Goal: Task Accomplishment & Management: Manage account settings

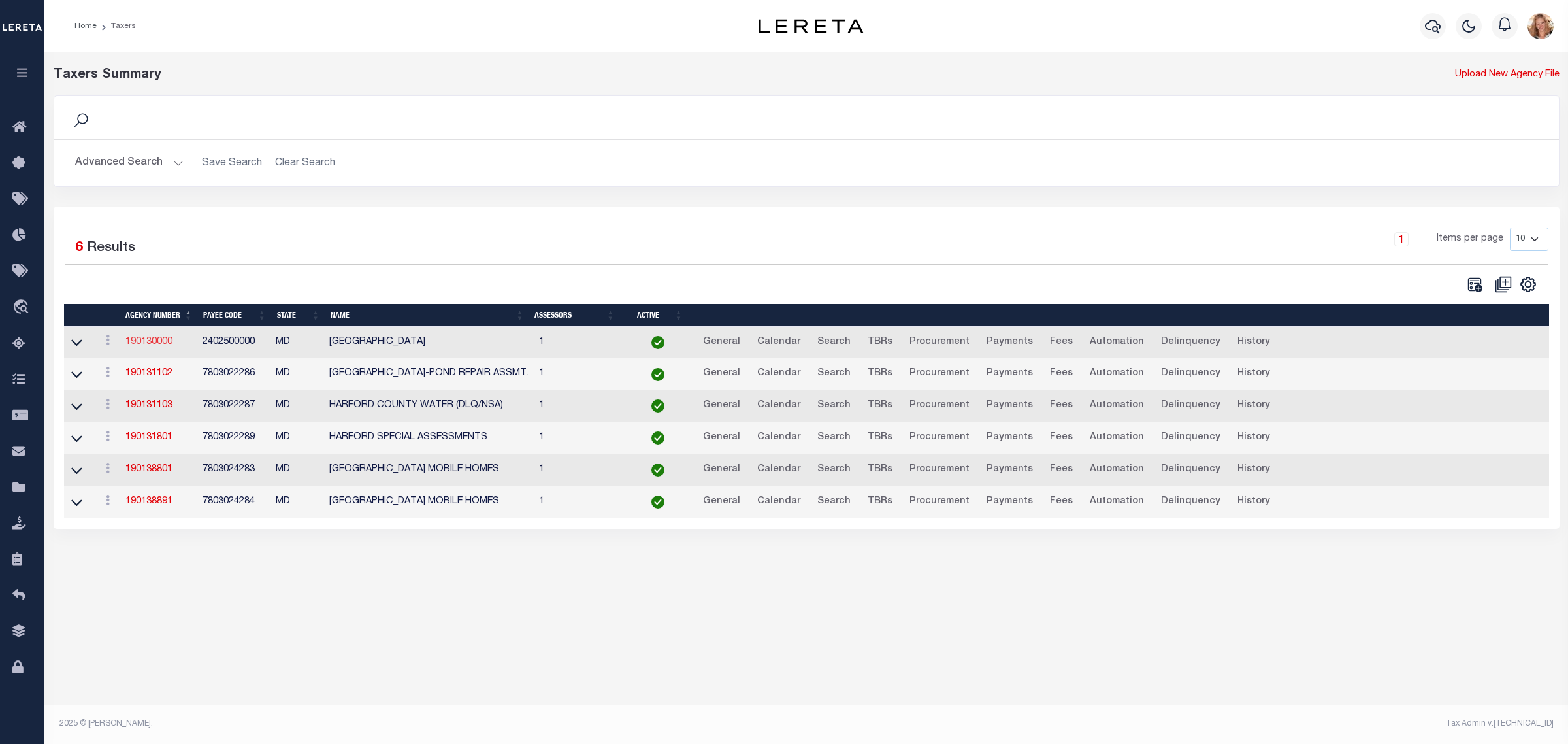
click at [165, 343] on link "190130000" at bounding box center [149, 341] width 47 height 9
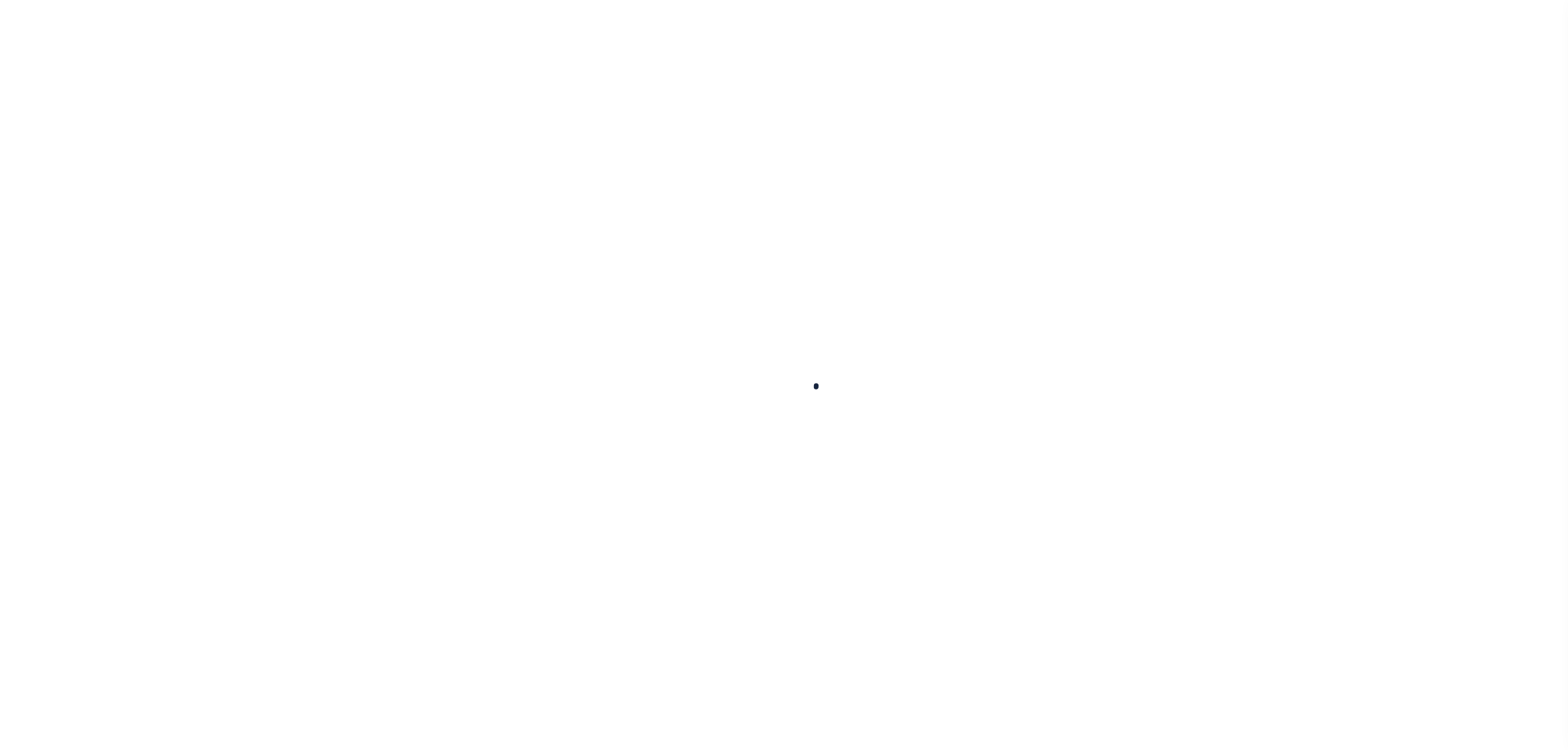
select select
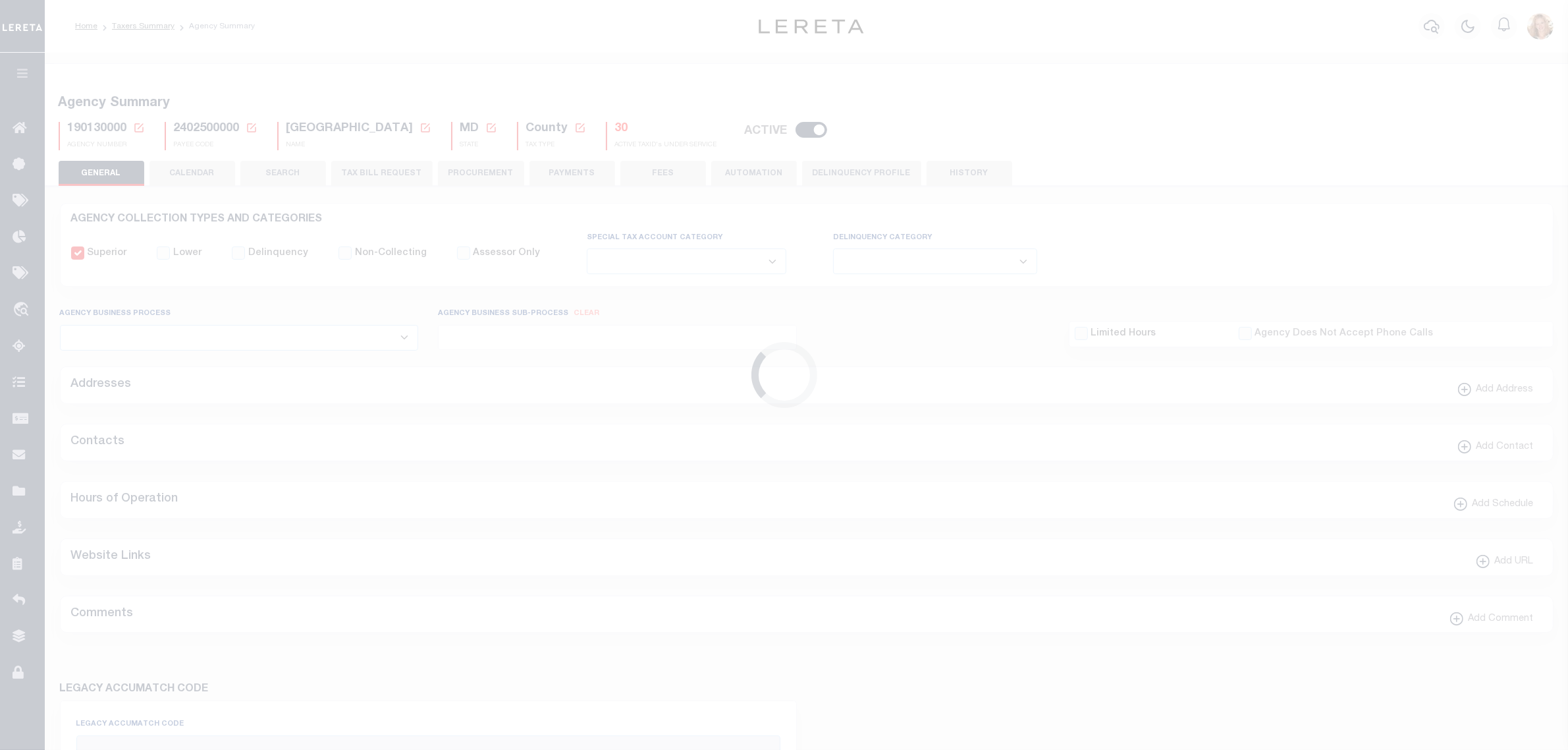
checkbox input "false"
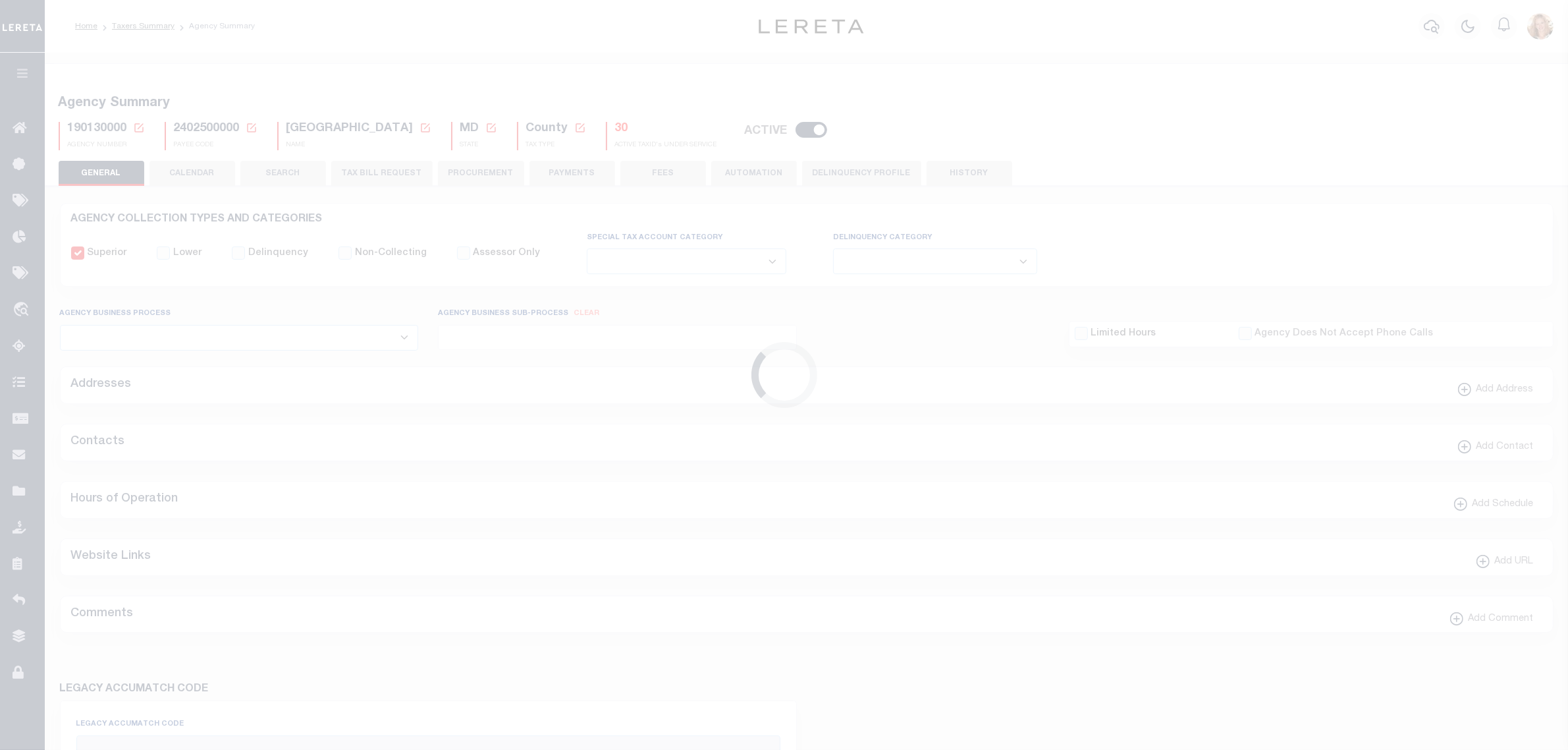
type input "2402500000"
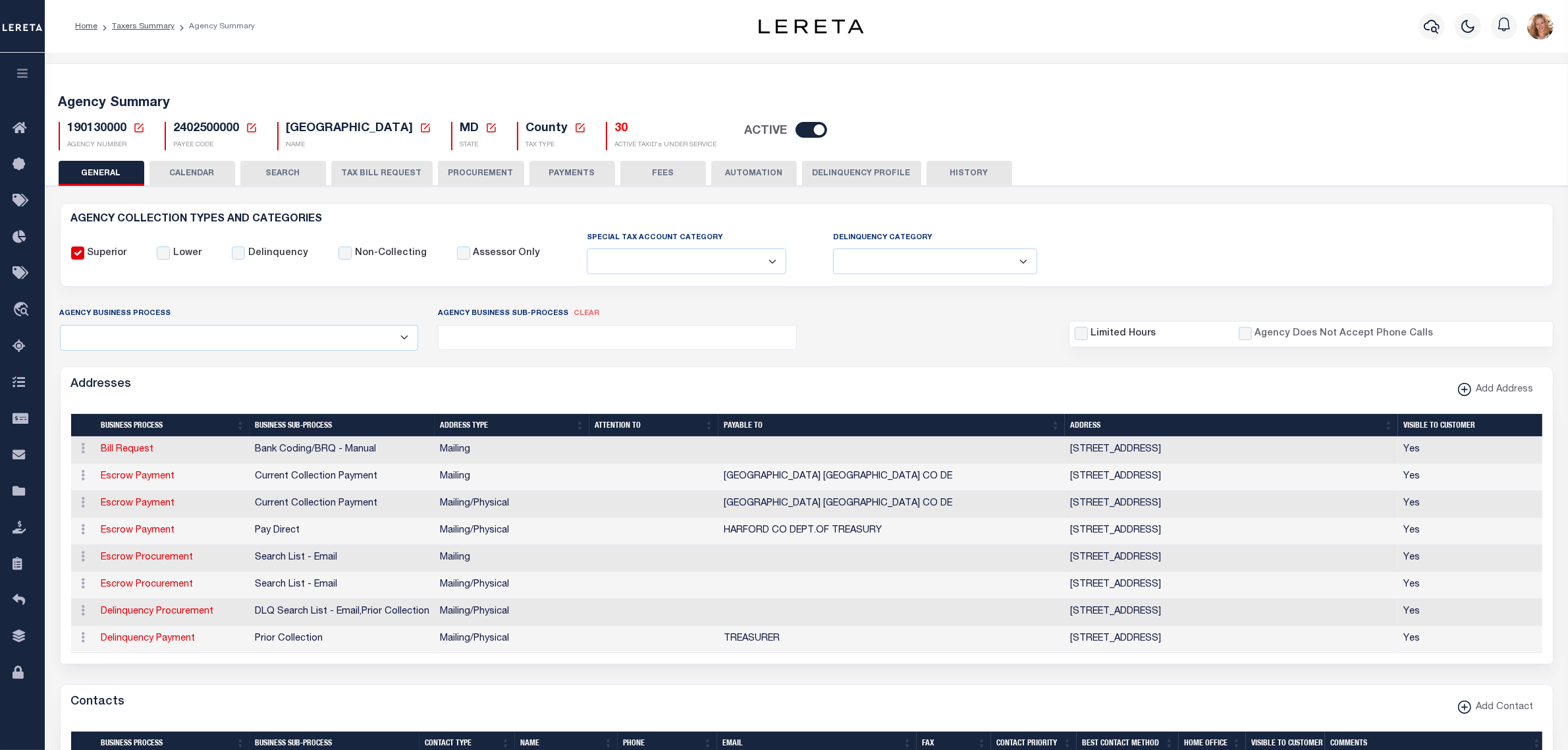
click at [653, 163] on button "FEES" at bounding box center [663, 172] width 86 height 25
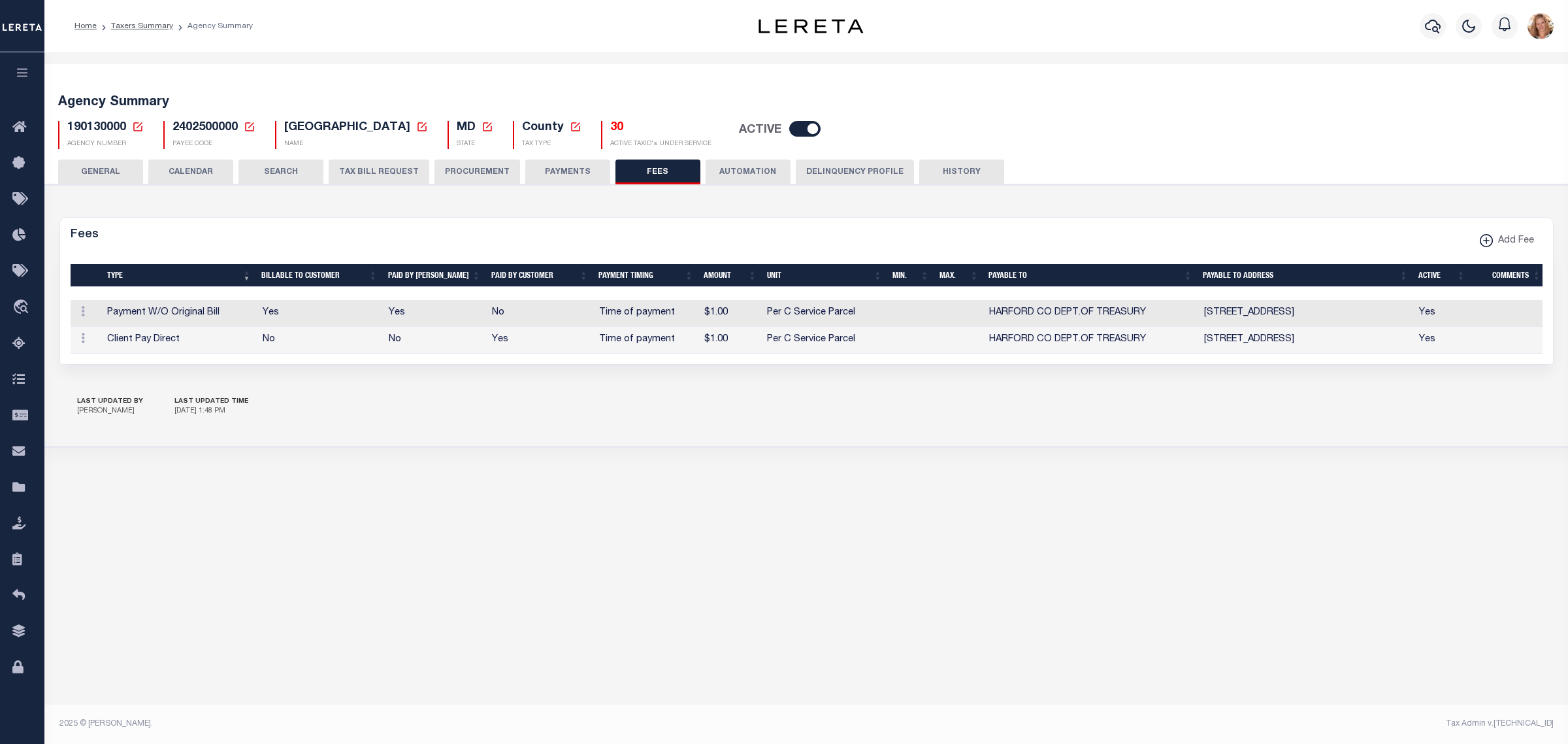
click at [134, 126] on icon at bounding box center [137, 126] width 12 height 12
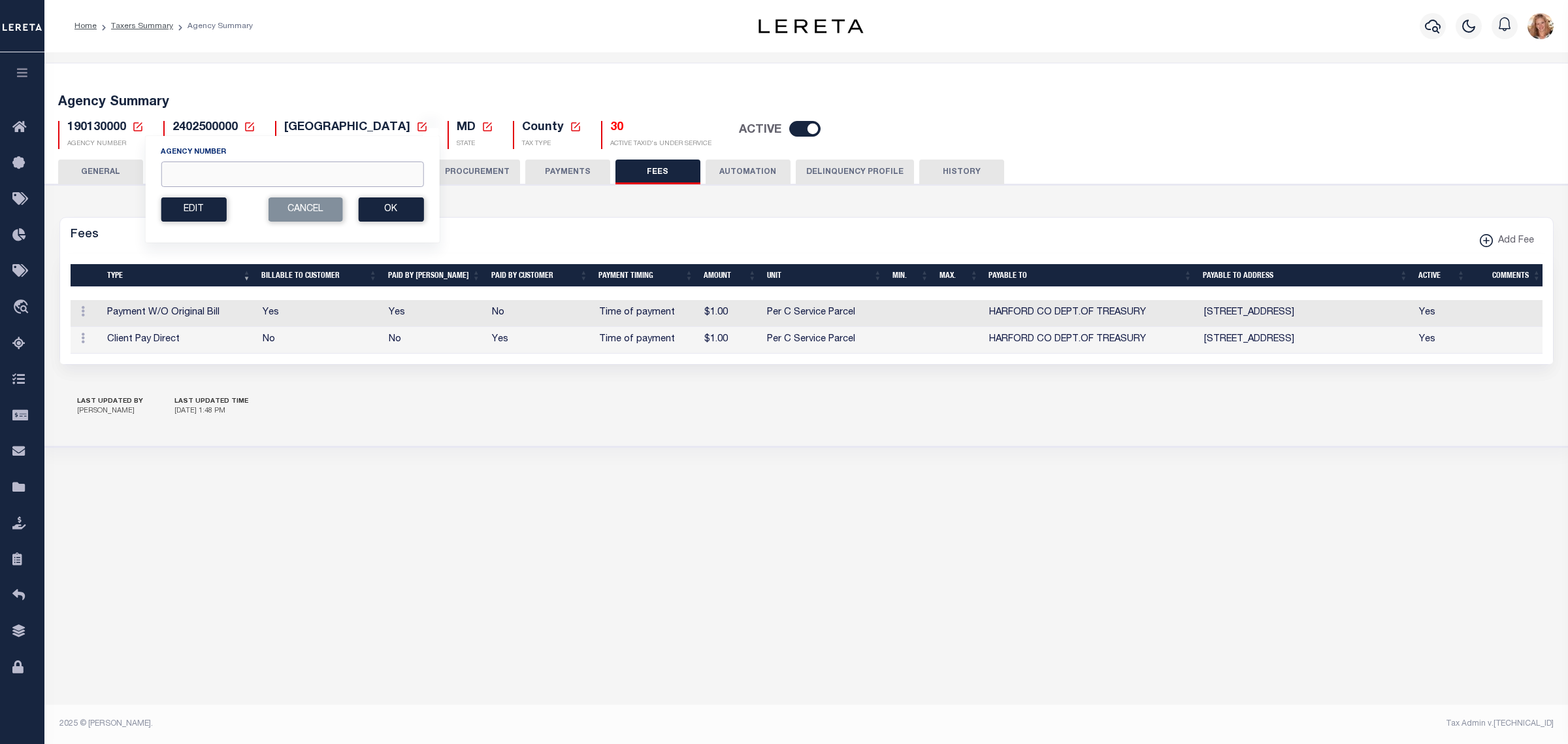
click at [193, 171] on input "Agency Number" at bounding box center [292, 174] width 263 height 25
click at [209, 177] on input "Agency Number" at bounding box center [292, 174] width 263 height 25
type input "190230202"
